Goal: Task Accomplishment & Management: Manage account settings

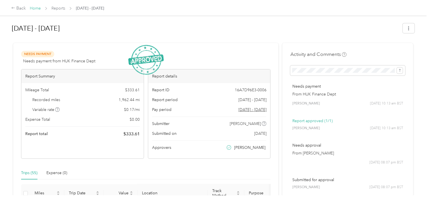
click at [35, 8] on link "Home" at bounding box center [35, 8] width 11 height 5
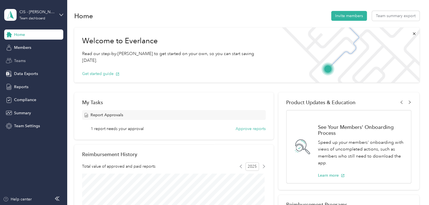
click at [24, 60] on span "Teams" at bounding box center [20, 61] width 12 height 6
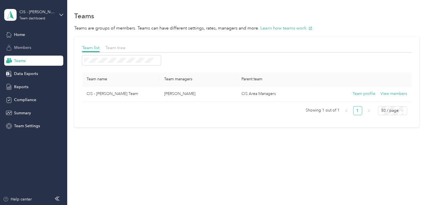
click at [23, 45] on span "Members" at bounding box center [22, 48] width 17 height 6
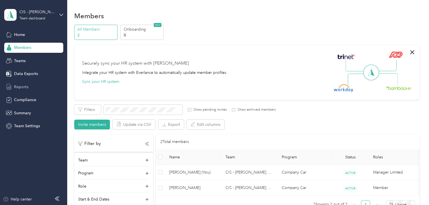
click at [23, 85] on span "Reports" at bounding box center [21, 87] width 14 height 6
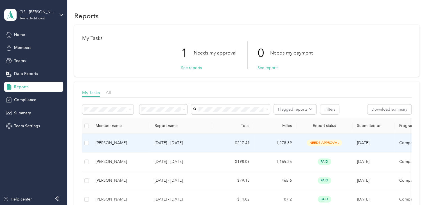
click at [326, 143] on span "needs approval" at bounding box center [323, 143] width 35 height 6
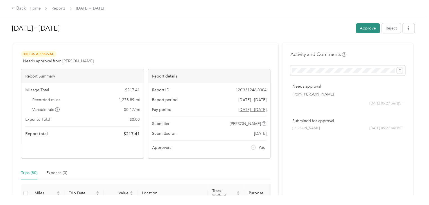
click at [366, 26] on button "Approve" at bounding box center [368, 28] width 24 height 10
